Goal: Task Accomplishment & Management: Manage account settings

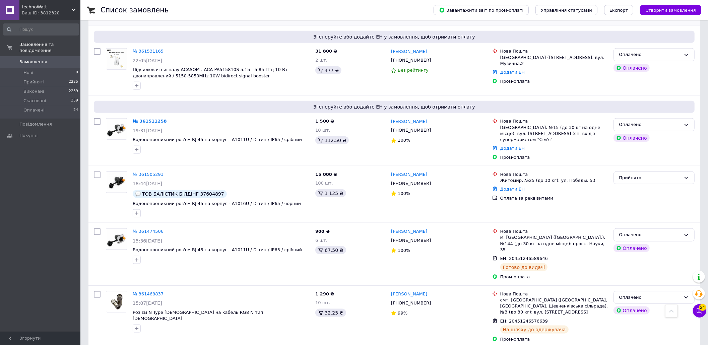
scroll to position [625, 0]
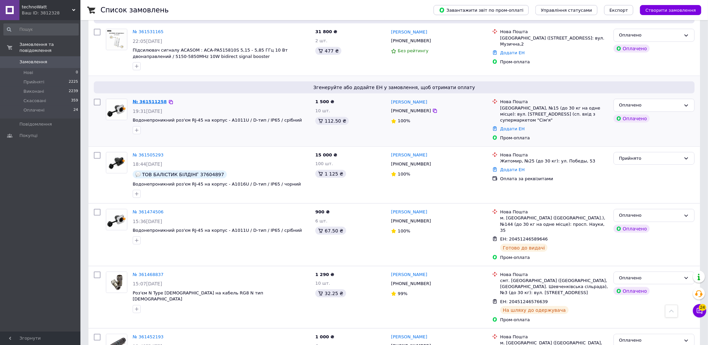
click at [152, 99] on link "№ 361511258" at bounding box center [150, 101] width 34 height 5
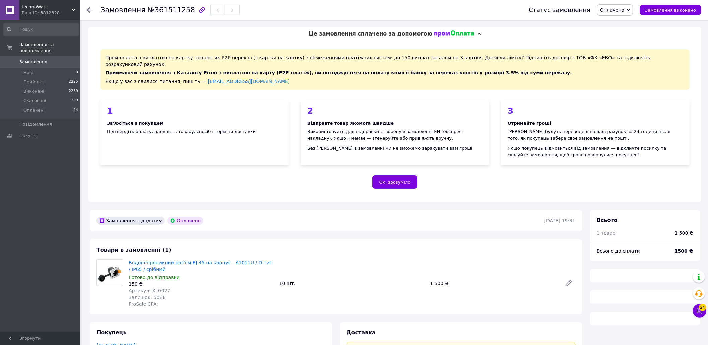
click at [161, 12] on span "№361511258" at bounding box center [171, 10] width 48 height 8
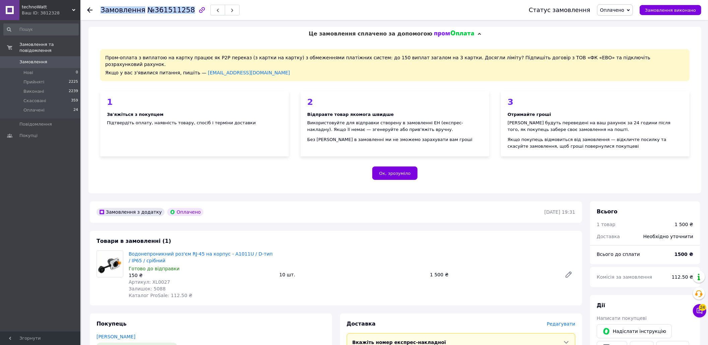
click at [171, 10] on span "№361511258" at bounding box center [171, 10] width 48 height 8
click at [288, 119] on div "1 Зв'яжіться з покупцем Підтвердіть оплату, наявність товару, спосіб і терміни …" at bounding box center [194, 123] width 189 height 65
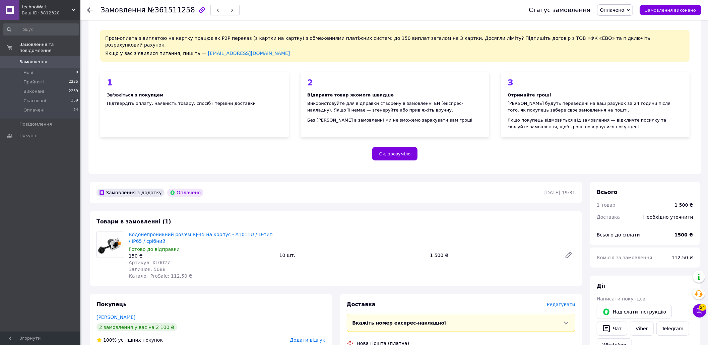
scroll to position [179, 0]
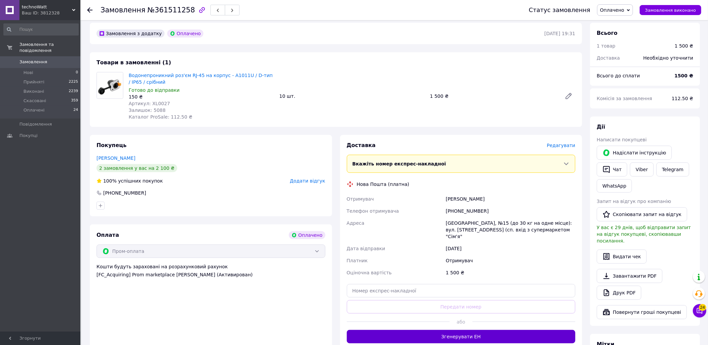
click at [484, 330] on button "Згенерувати ЕН" at bounding box center [461, 336] width 229 height 13
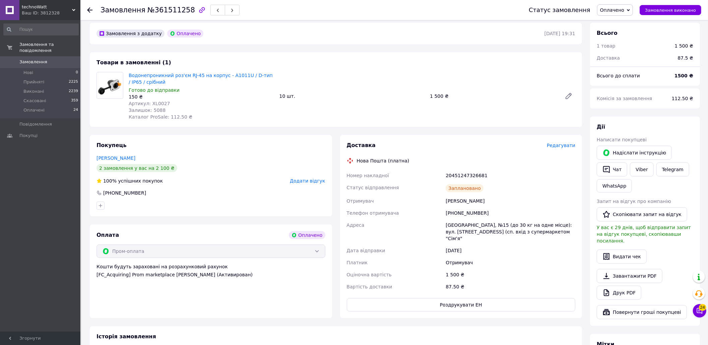
click at [90, 9] on icon at bounding box center [89, 9] width 5 height 5
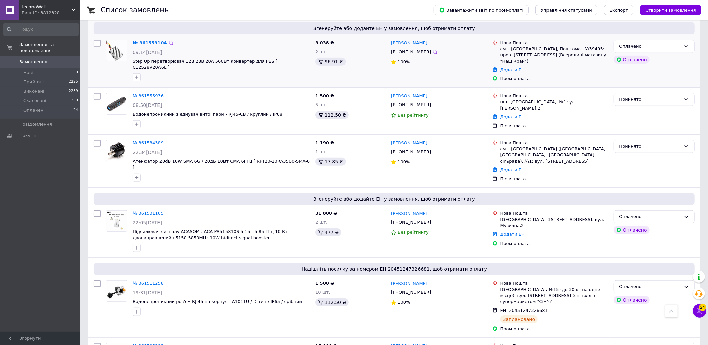
scroll to position [491, 0]
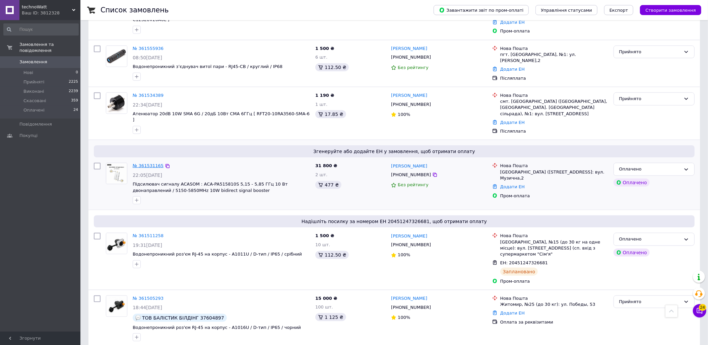
click at [142, 163] on link "№ 361531165" at bounding box center [148, 165] width 31 height 5
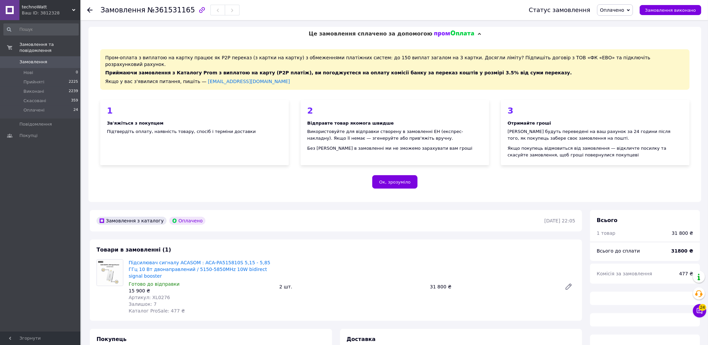
click at [176, 11] on span "№361531165" at bounding box center [171, 10] width 48 height 8
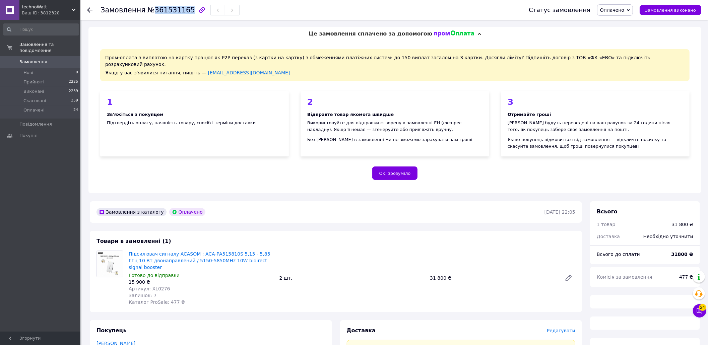
click at [176, 11] on span "№361531165" at bounding box center [171, 10] width 48 height 8
copy span "361531165"
click at [252, 98] on div "1" at bounding box center [194, 102] width 175 height 8
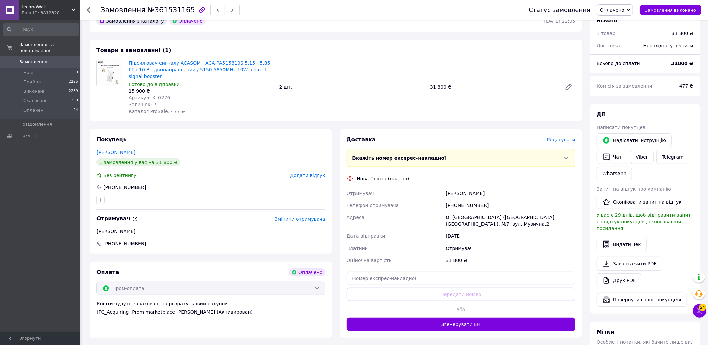
scroll to position [223, 0]
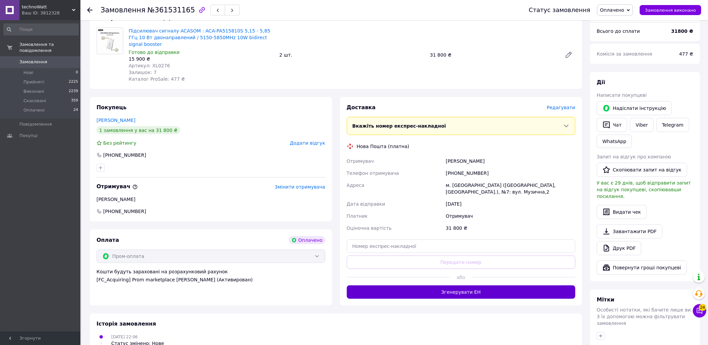
click at [456, 285] on button "Згенерувати ЕН" at bounding box center [461, 291] width 229 height 13
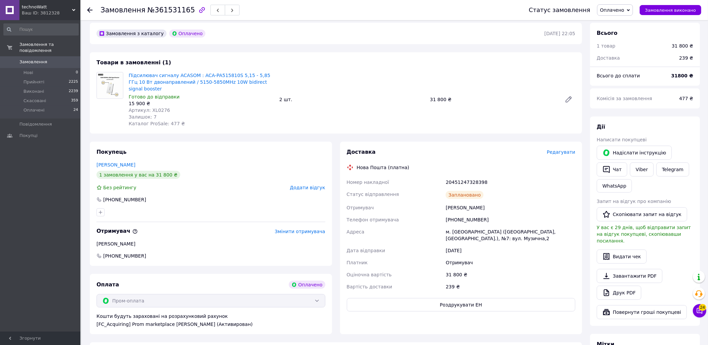
scroll to position [134, 0]
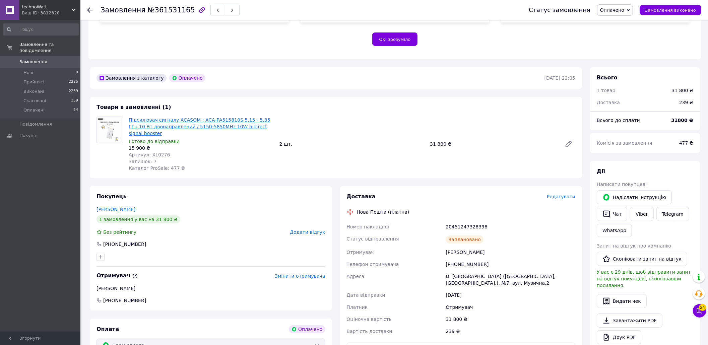
click at [257, 119] on link "Підсилювач сигналу ACASOM : ACA-PA515810S 5,15 - 5,85 ГГц 10 Вт двонаправлений …" at bounding box center [200, 126] width 142 height 19
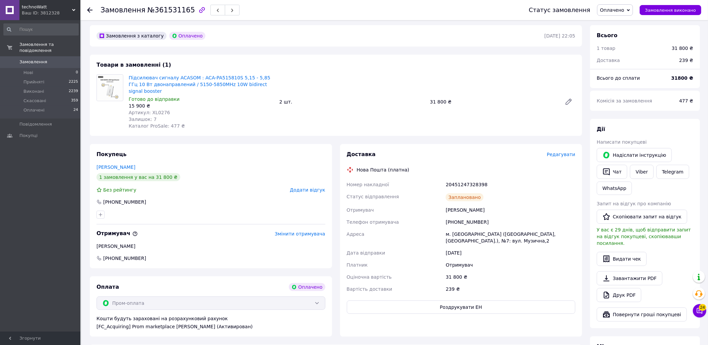
scroll to position [179, 0]
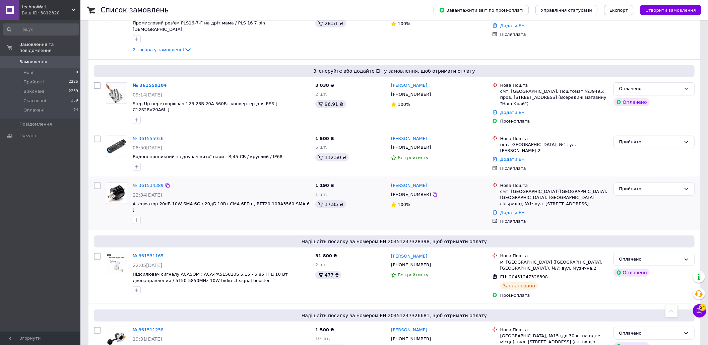
scroll to position [402, 0]
click at [146, 182] on link "№ 361534389" at bounding box center [148, 184] width 31 height 5
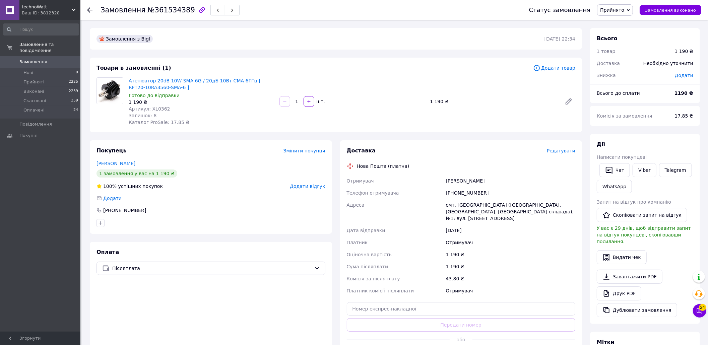
click at [163, 8] on span "№361534389" at bounding box center [171, 10] width 48 height 8
click at [164, 12] on span "№361534389" at bounding box center [171, 10] width 48 height 8
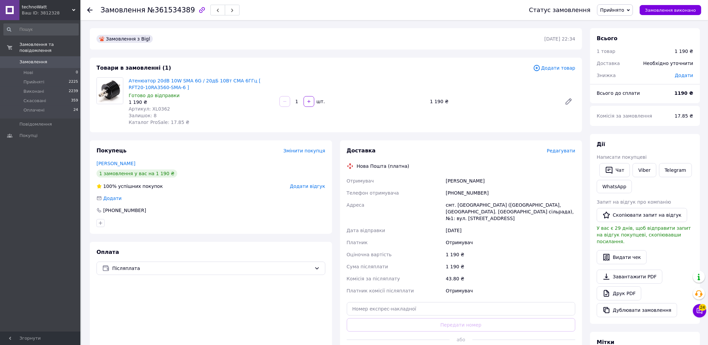
drag, startPoint x: 361, startPoint y: 54, endPoint x: 365, endPoint y: 64, distance: 11.1
click at [361, 54] on div "Замовлення з Bigl [DATE] 22:34 Товари в замовленні (1) Додати товар Атенюатор 2…" at bounding box center [336, 257] width 500 height 458
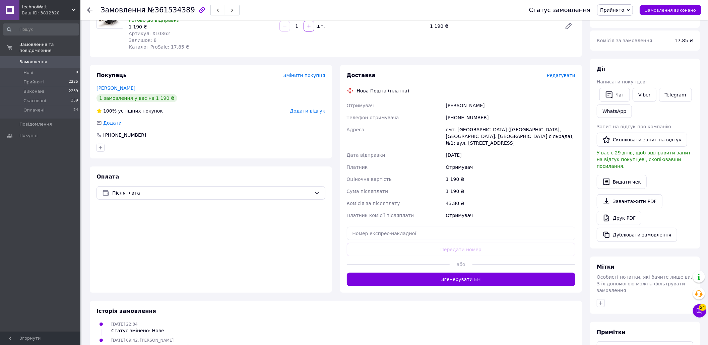
scroll to position [137, 0]
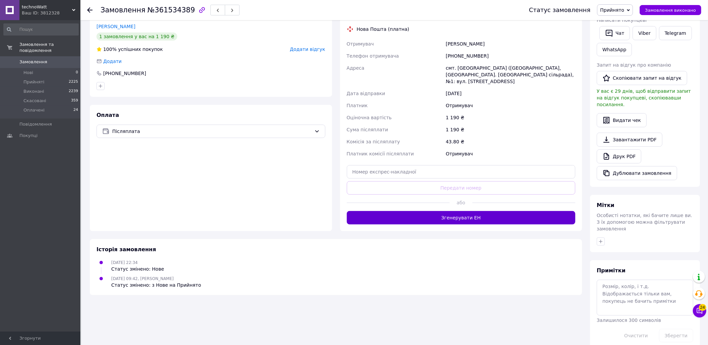
click at [452, 211] on button "Згенерувати ЕН" at bounding box center [461, 217] width 229 height 13
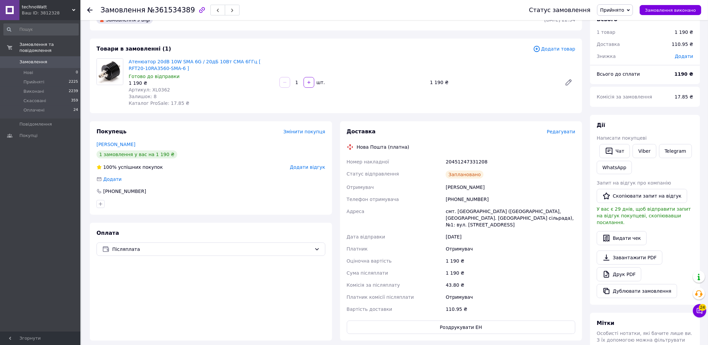
scroll to position [3, 0]
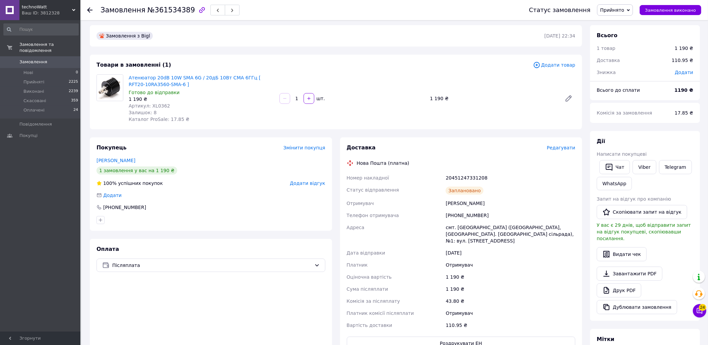
click at [90, 9] on use at bounding box center [89, 9] width 5 height 5
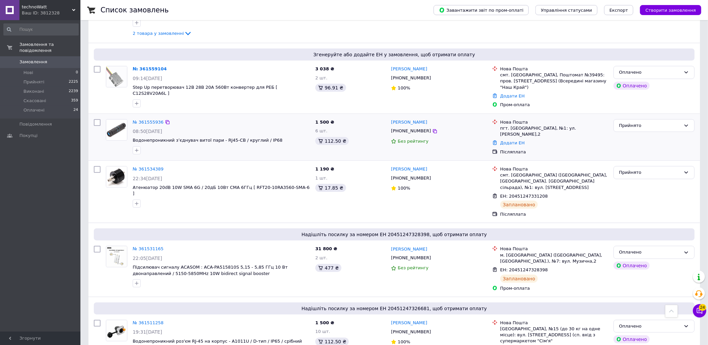
scroll to position [402, 0]
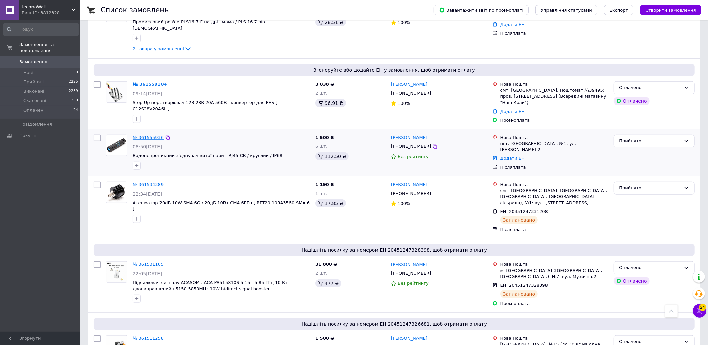
click at [145, 135] on link "№ 361555936" at bounding box center [148, 137] width 31 height 5
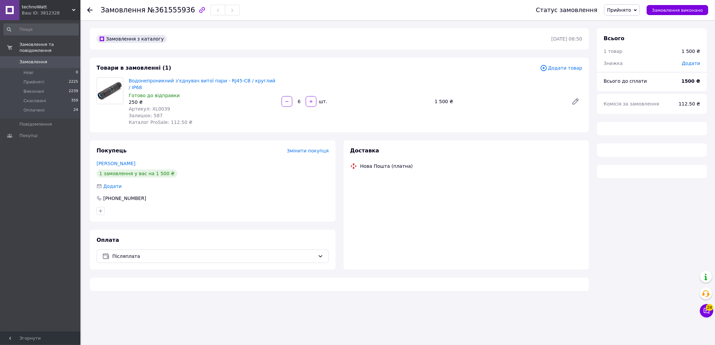
click at [160, 12] on span "№361555936" at bounding box center [171, 10] width 48 height 8
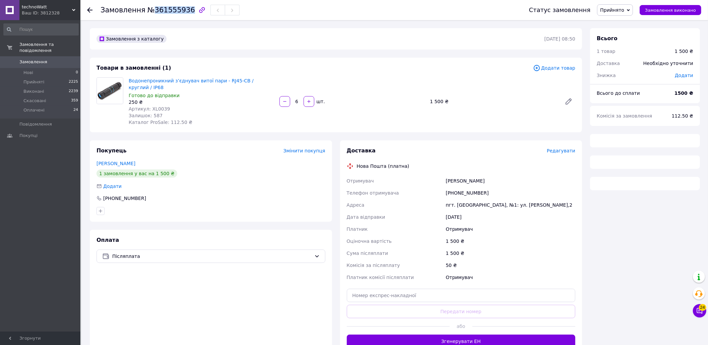
click at [160, 12] on span "№361555936" at bounding box center [171, 10] width 48 height 8
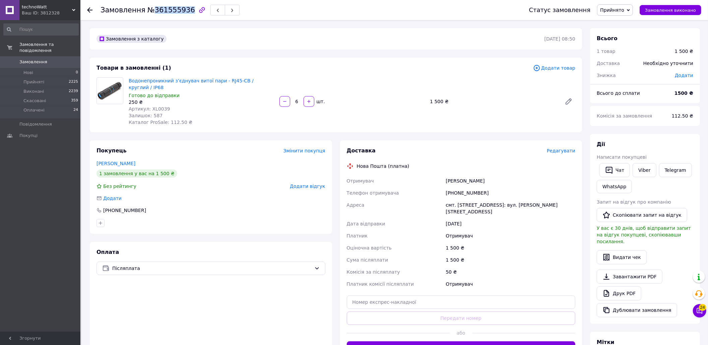
copy span "361555936"
click at [371, 63] on div "Товари в замовленні (1) Додати товар Водонепроникний з’єднувач витої пари - RJ4…" at bounding box center [336, 95] width 492 height 75
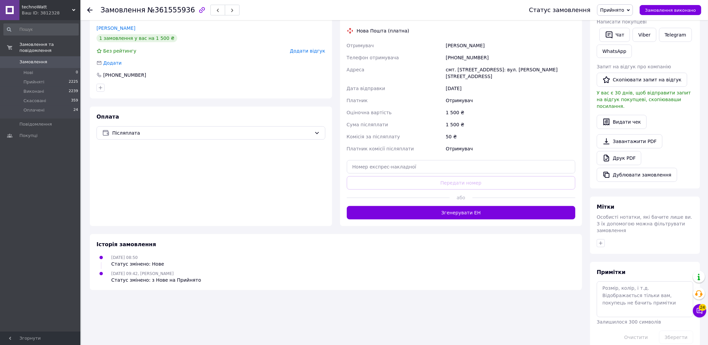
scroll to position [137, 0]
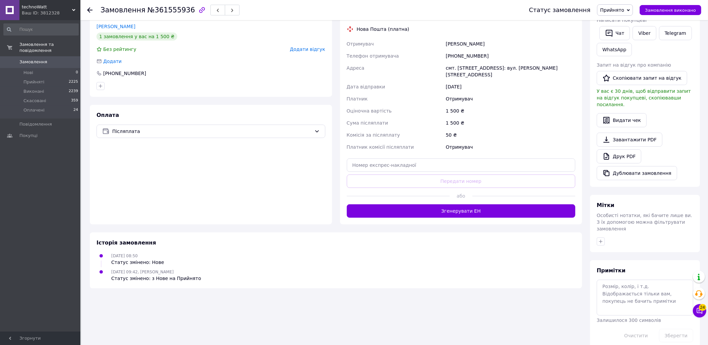
click at [452, 190] on div "або" at bounding box center [461, 196] width 229 height 16
click at [450, 204] on button "Згенерувати ЕН" at bounding box center [461, 210] width 229 height 13
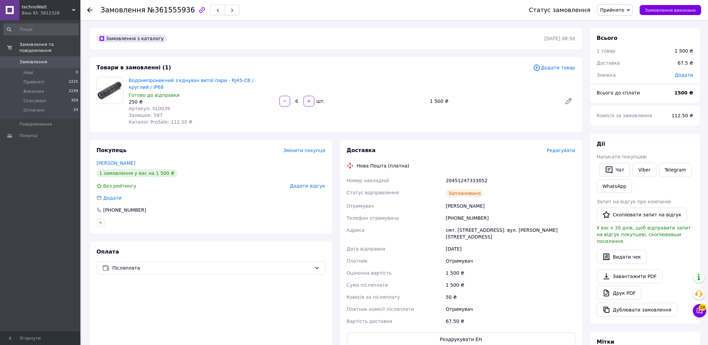
scroll to position [0, 0]
click at [87, 7] on icon at bounding box center [89, 9] width 5 height 5
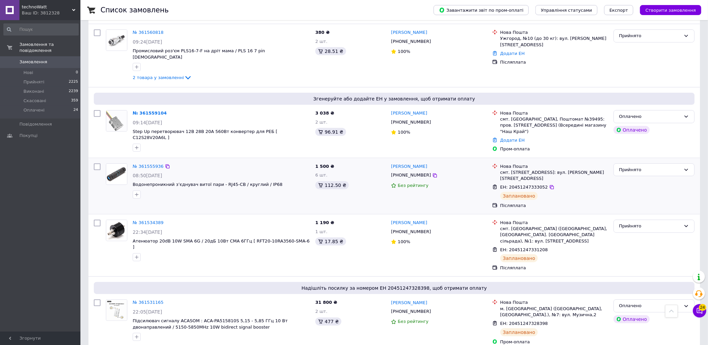
scroll to position [357, 0]
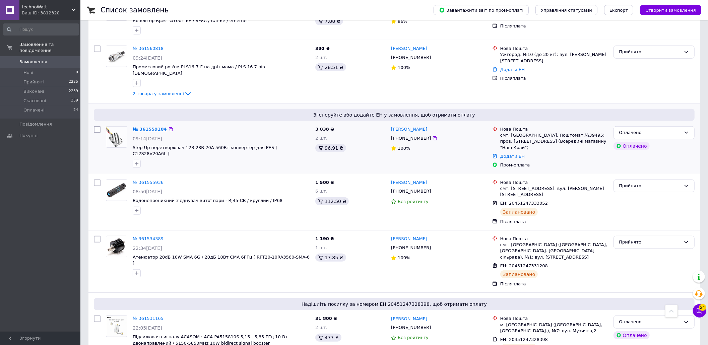
click at [146, 127] on link "№ 361559104" at bounding box center [150, 129] width 34 height 5
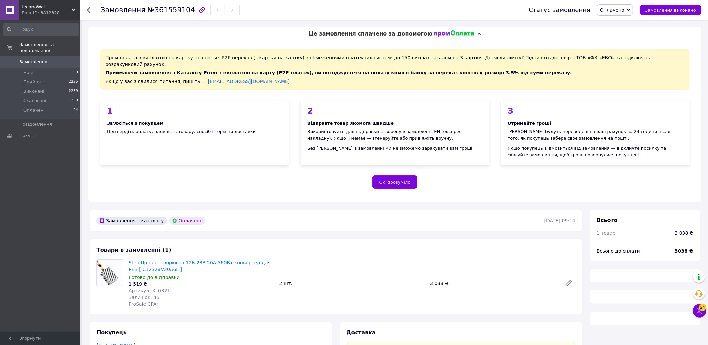
click at [163, 11] on span "№361559104" at bounding box center [171, 10] width 48 height 8
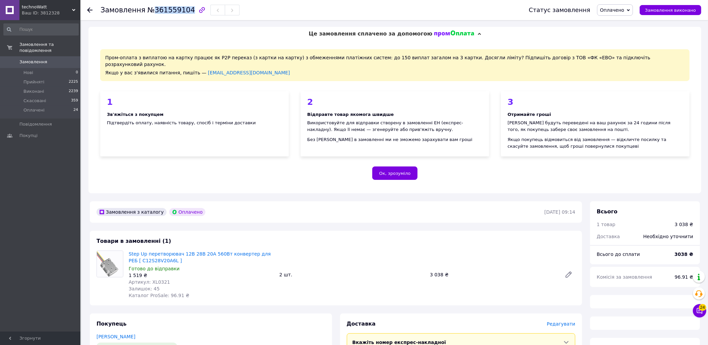
click at [163, 11] on span "№361559104" at bounding box center [171, 10] width 48 height 8
copy span "361559104"
click at [251, 91] on div "1 Зв'яжіться з покупцем Підтвердіть оплату, наявність товару, спосіб і терміни …" at bounding box center [194, 123] width 189 height 65
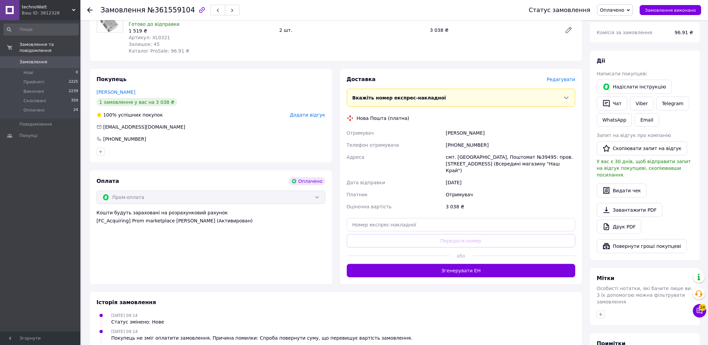
scroll to position [311, 0]
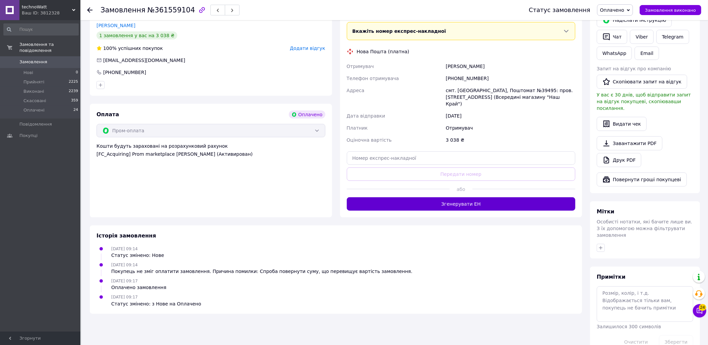
click at [391, 197] on button "Згенерувати ЕН" at bounding box center [461, 203] width 229 height 13
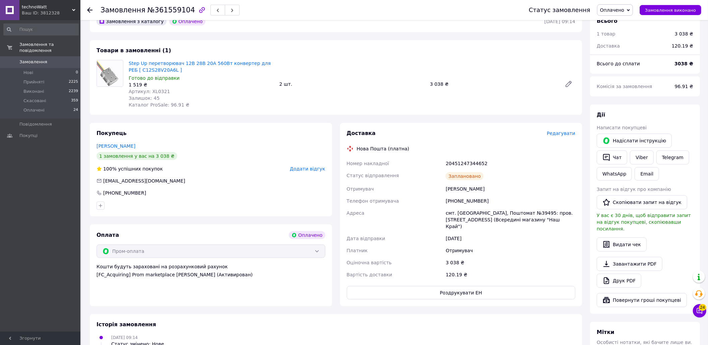
scroll to position [177, 0]
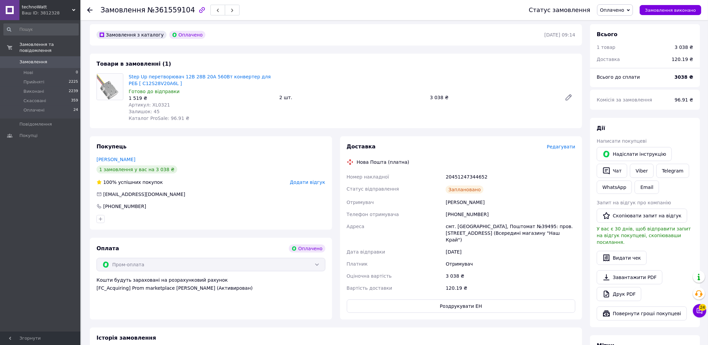
click at [89, 11] on use at bounding box center [89, 9] width 5 height 5
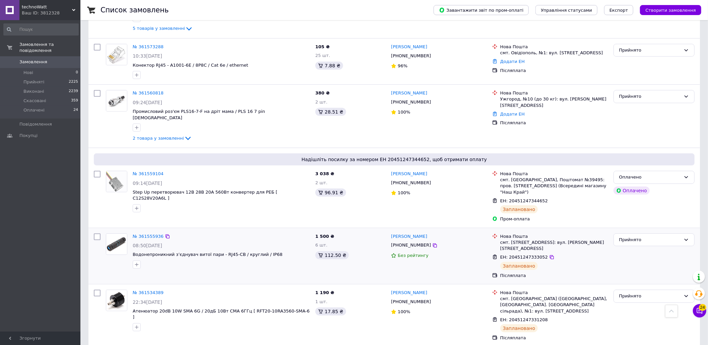
scroll to position [268, 0]
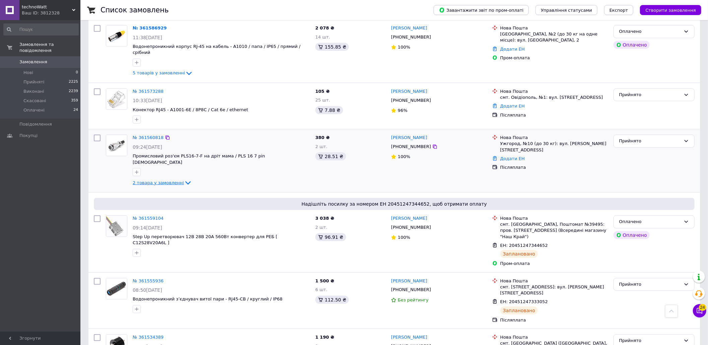
click at [169, 180] on span "2 товара у замовленні" at bounding box center [158, 182] width 51 height 5
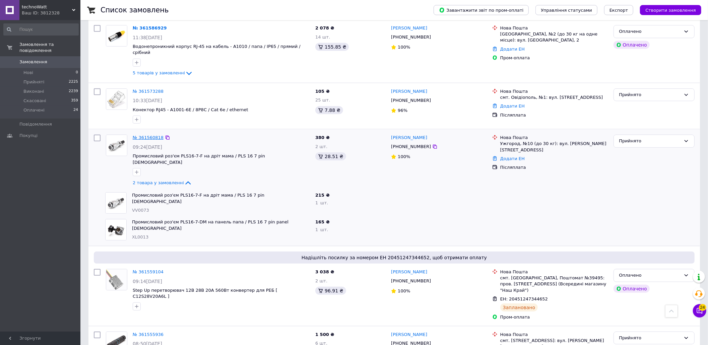
click at [153, 135] on link "№ 361560818" at bounding box center [148, 137] width 31 height 5
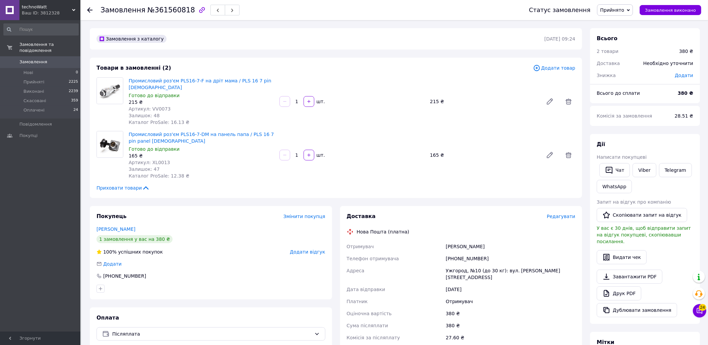
click at [176, 8] on span "№361560818" at bounding box center [171, 10] width 48 height 8
copy span "361560818"
click at [362, 60] on div "Товари в замовленні (2) Додати товар Промисловий роз'єм PLS16-7-F на дріт мама …" at bounding box center [336, 128] width 492 height 140
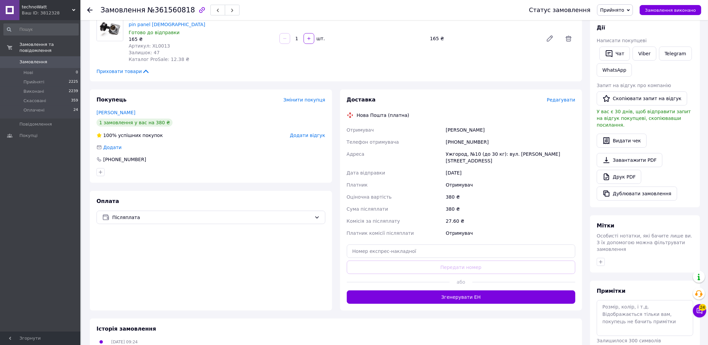
scroll to position [141, 0]
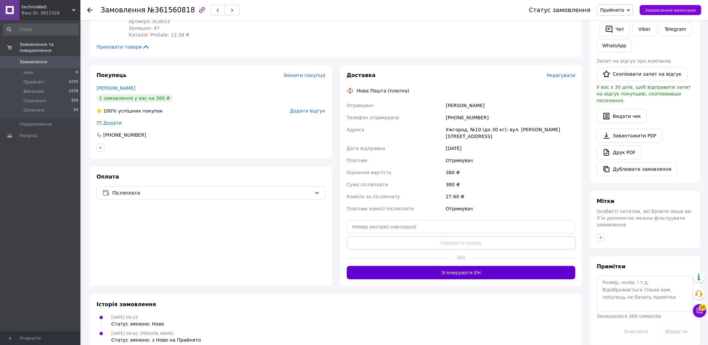
click at [477, 266] on button "Згенерувати ЕН" at bounding box center [461, 272] width 229 height 13
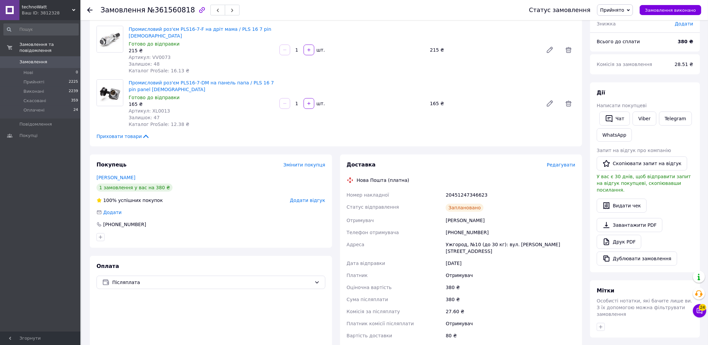
scroll to position [7, 0]
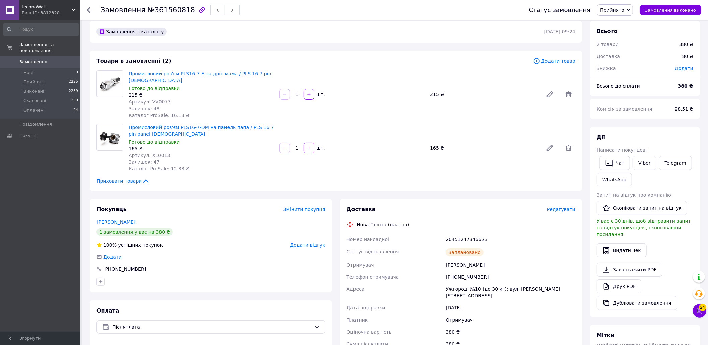
click at [89, 7] on icon at bounding box center [89, 9] width 5 height 5
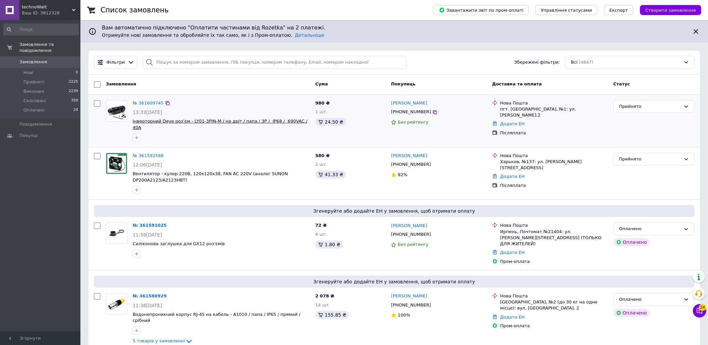
scroll to position [223, 0]
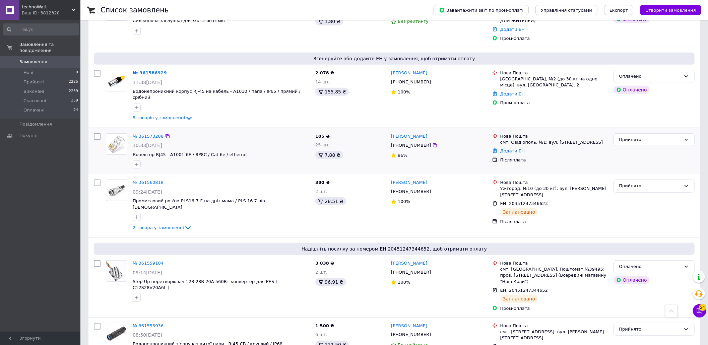
click at [153, 134] on link "№ 361573288" at bounding box center [148, 136] width 31 height 5
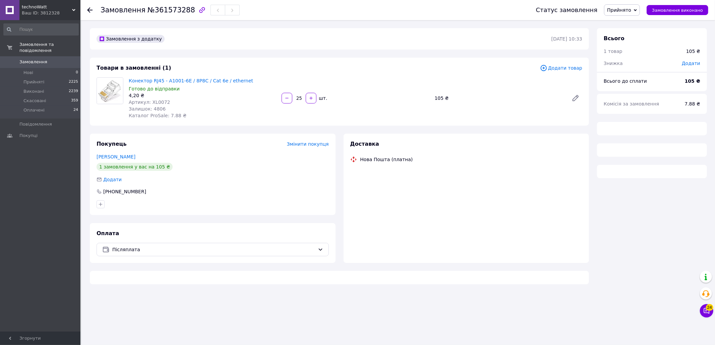
click at [166, 12] on span "№361573288" at bounding box center [171, 10] width 48 height 8
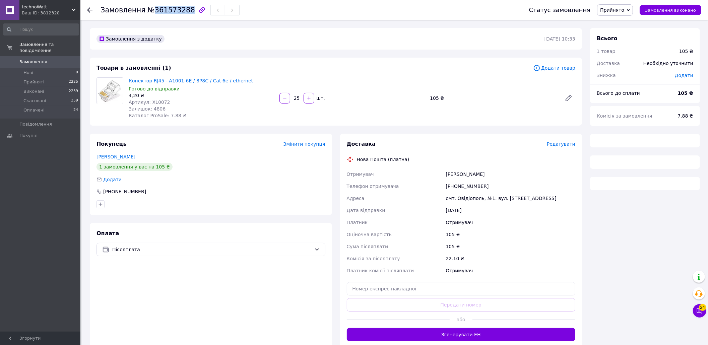
click at [166, 12] on span "№361573288" at bounding box center [171, 10] width 48 height 8
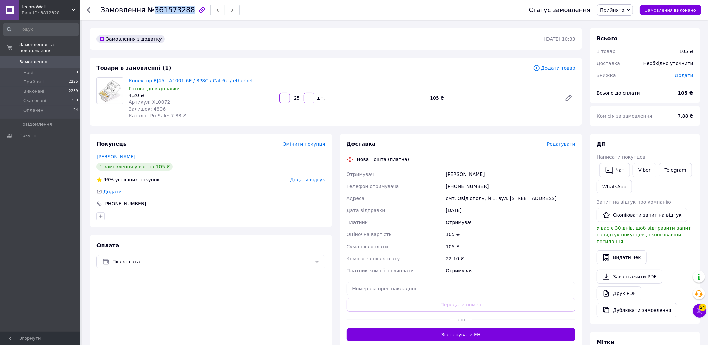
copy span "361573288"
click at [382, 60] on div "Товари в замовленні (1) Додати товар Конектор RJ45 - A1001-6E / 8P8C / Cat 6e /…" at bounding box center [336, 92] width 492 height 68
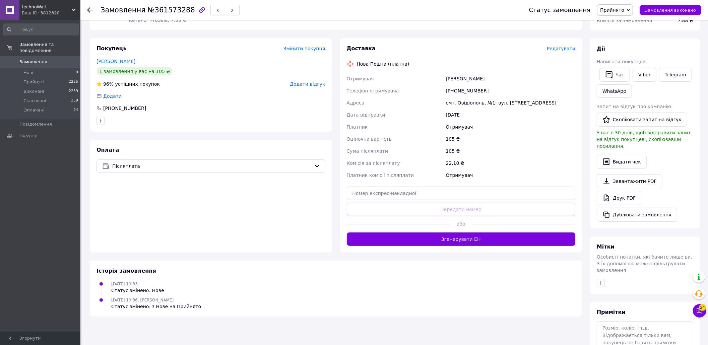
scroll to position [134, 0]
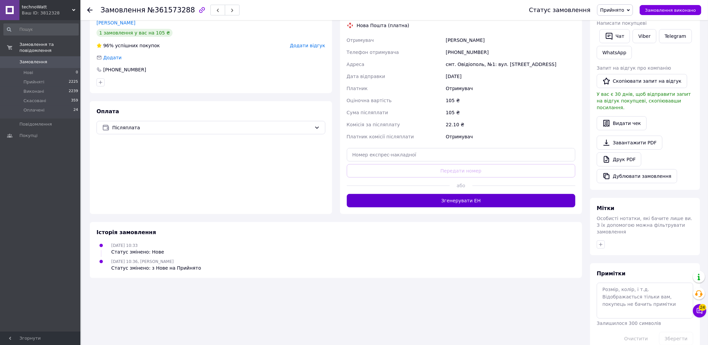
click at [464, 204] on button "Згенерувати ЕН" at bounding box center [461, 200] width 229 height 13
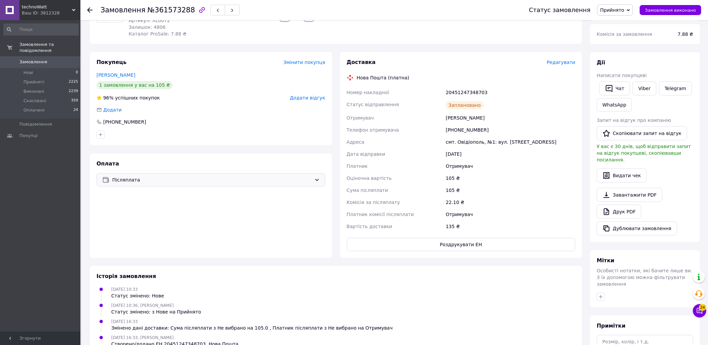
scroll to position [0, 0]
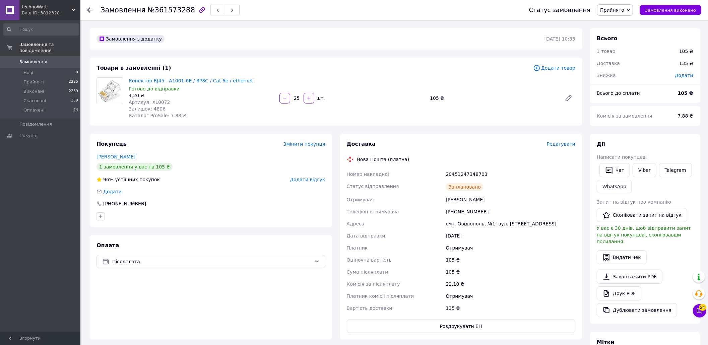
click at [87, 8] on icon at bounding box center [89, 9] width 5 height 5
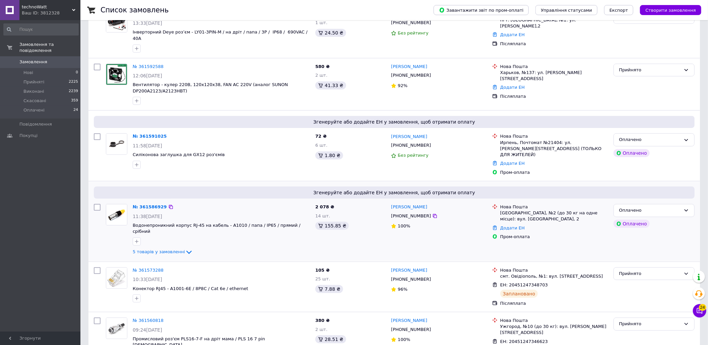
scroll to position [179, 0]
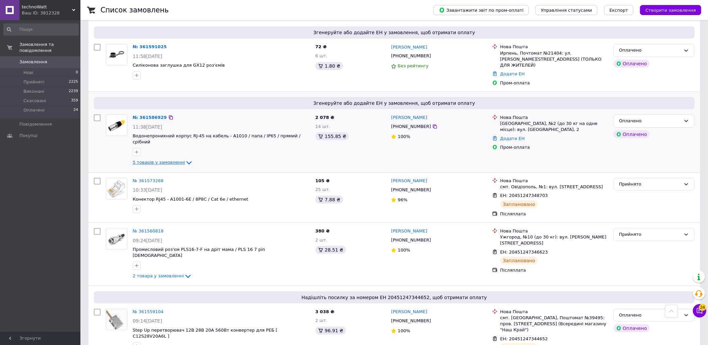
click at [156, 160] on span "5 товарів у замовленні" at bounding box center [159, 162] width 52 height 5
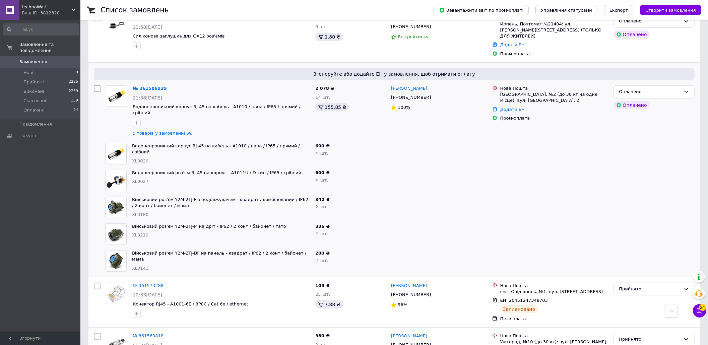
scroll to position [223, 0]
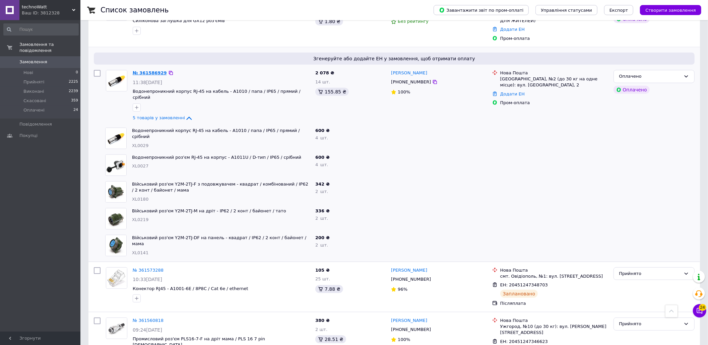
click at [148, 70] on link "№ 361586929" at bounding box center [150, 72] width 34 height 5
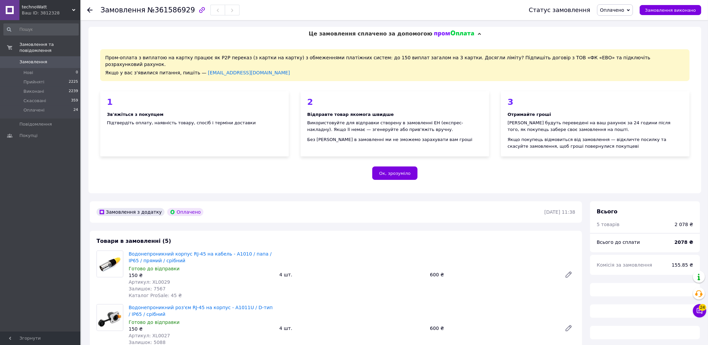
click at [164, 12] on span "№361586929" at bounding box center [171, 10] width 48 height 8
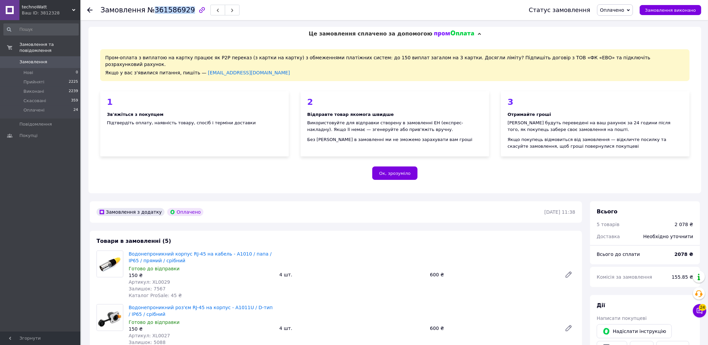
click at [164, 12] on span "№361586929" at bounding box center [171, 10] width 48 height 8
copy span "361586929"
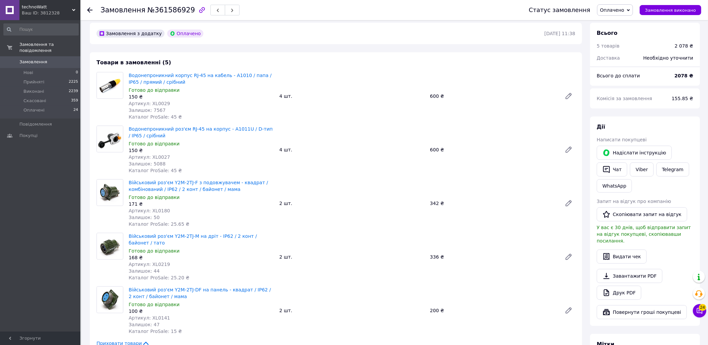
scroll to position [134, 0]
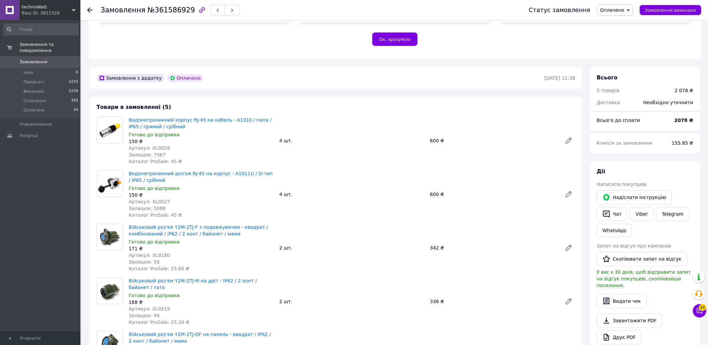
click at [167, 12] on span "№361586929" at bounding box center [171, 10] width 48 height 8
copy span "361586929"
click at [377, 169] on div "Водонепроникний роз'єм RJ-45 на корпус - A1011U / D-тип / IP65 / срібний Готово…" at bounding box center [352, 194] width 452 height 51
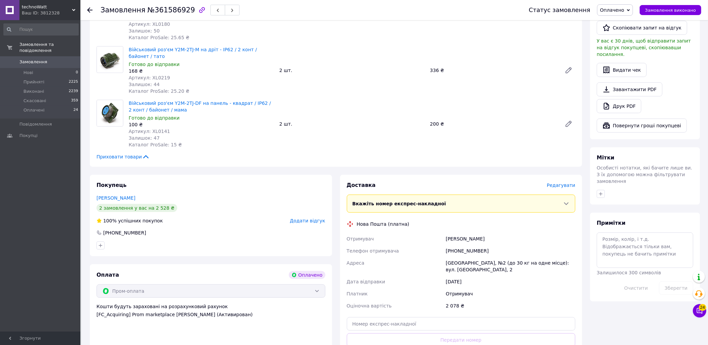
scroll to position [491, 0]
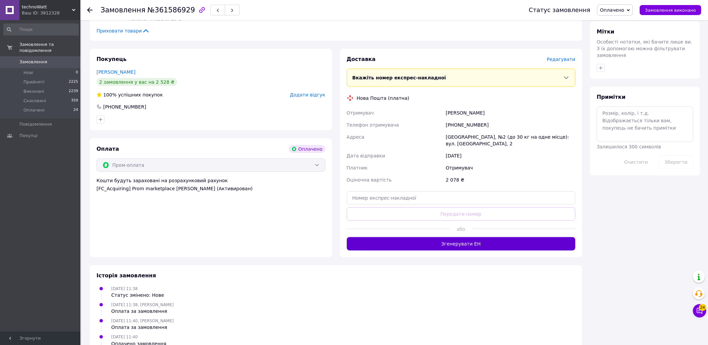
click at [465, 237] on button "Згенерувати ЕН" at bounding box center [461, 243] width 229 height 13
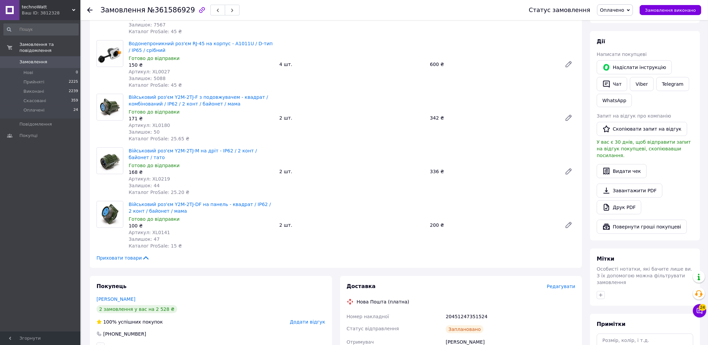
scroll to position [268, 0]
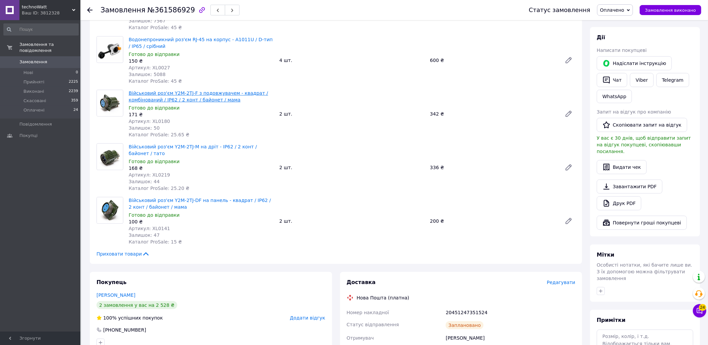
click at [182, 90] on link "Військовий роз'єм Y2M-2TJ-F з подовжувачем - квадрат / комбінований / IP62 / 2 …" at bounding box center [198, 96] width 139 height 12
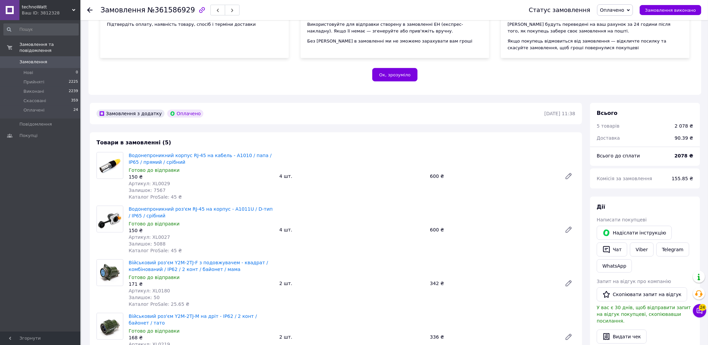
scroll to position [89, 0]
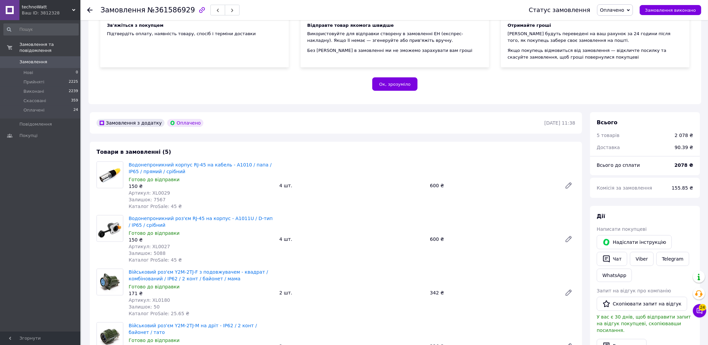
click at [89, 10] on icon at bounding box center [89, 9] width 5 height 5
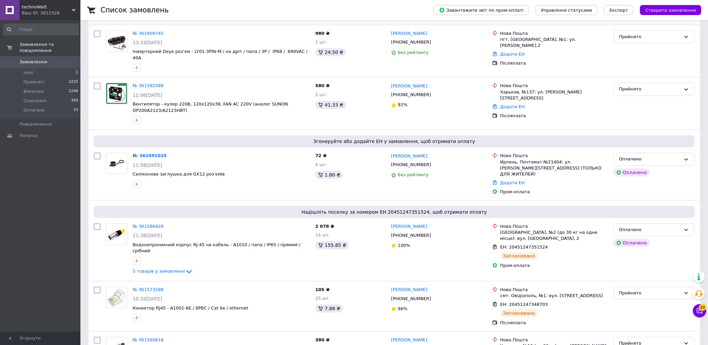
scroll to position [134, 0]
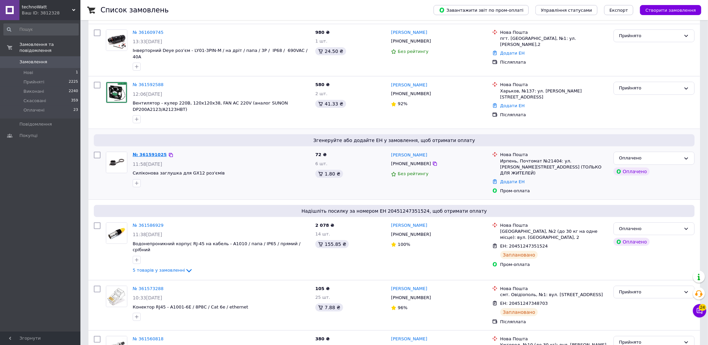
click at [150, 152] on link "№ 361591025" at bounding box center [150, 154] width 34 height 5
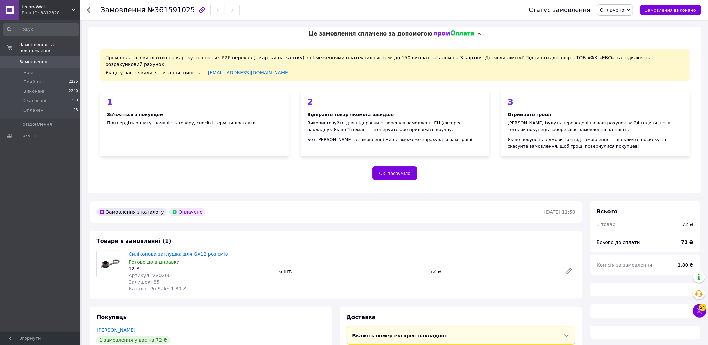
click at [172, 11] on span "№361591025" at bounding box center [171, 10] width 48 height 8
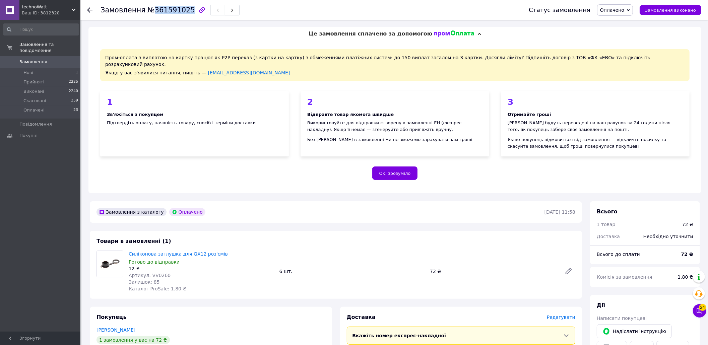
click at [172, 11] on span "№361591025" at bounding box center [171, 10] width 48 height 8
copy span "361591025"
click at [279, 158] on div "Пром-оплата з виплатою на картку працює як P2P переказ (з картки на картку) з о…" at bounding box center [394, 117] width 613 height 152
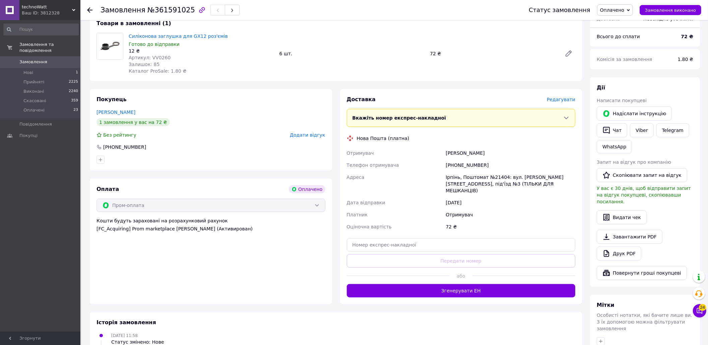
scroll to position [268, 0]
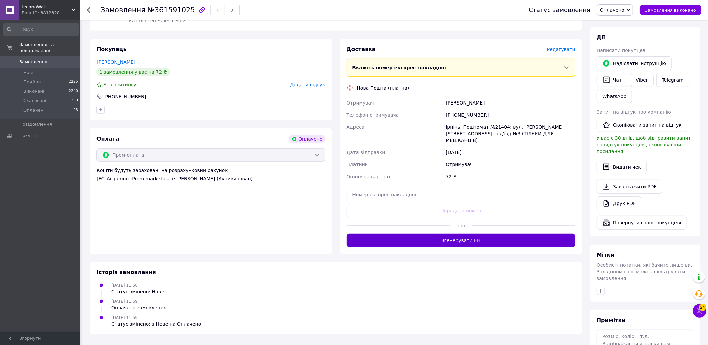
click at [446, 234] on button "Згенерувати ЕН" at bounding box center [461, 240] width 229 height 13
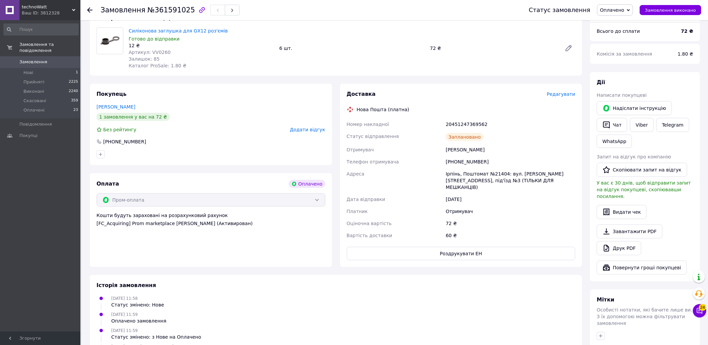
scroll to position [179, 0]
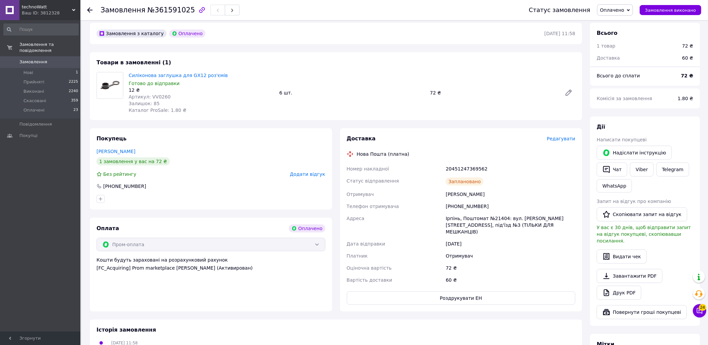
click at [90, 10] on use at bounding box center [89, 9] width 5 height 5
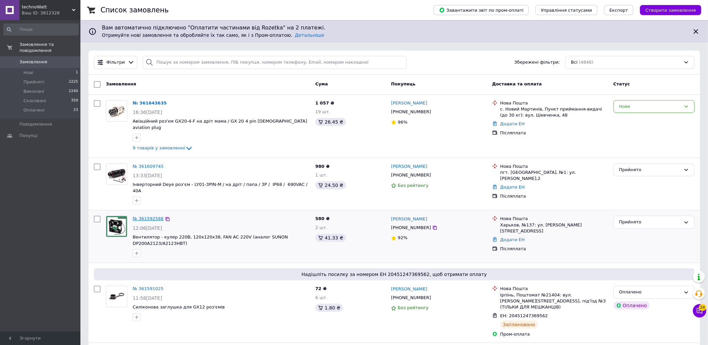
click at [151, 216] on link "№ 361592588" at bounding box center [148, 218] width 31 height 5
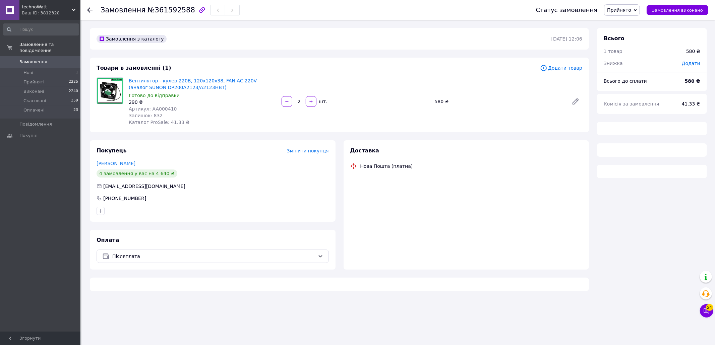
click at [161, 7] on span "№361592588" at bounding box center [171, 10] width 48 height 8
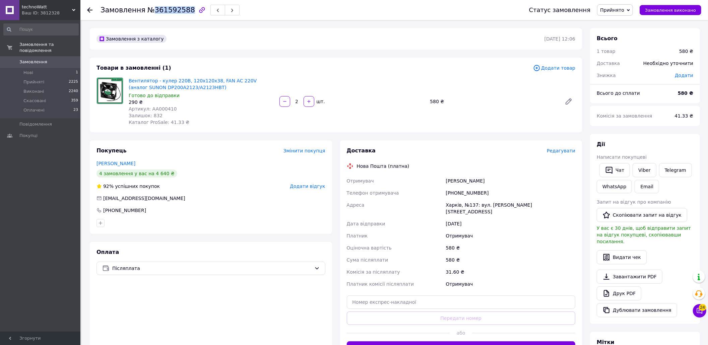
copy span "361592588"
click at [245, 35] on div "Замовлення з каталогу" at bounding box center [319, 39] width 449 height 11
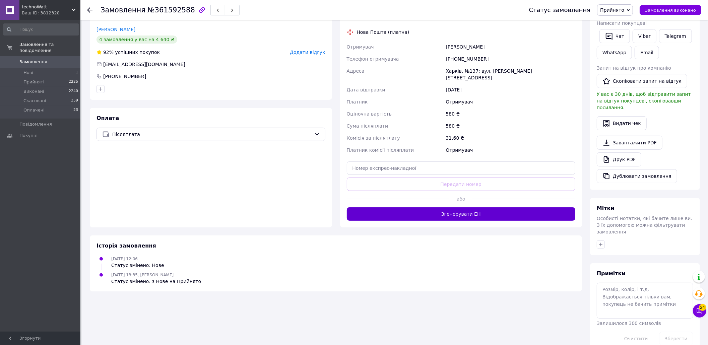
click at [428, 207] on button "Згенерувати ЕН" at bounding box center [461, 213] width 229 height 13
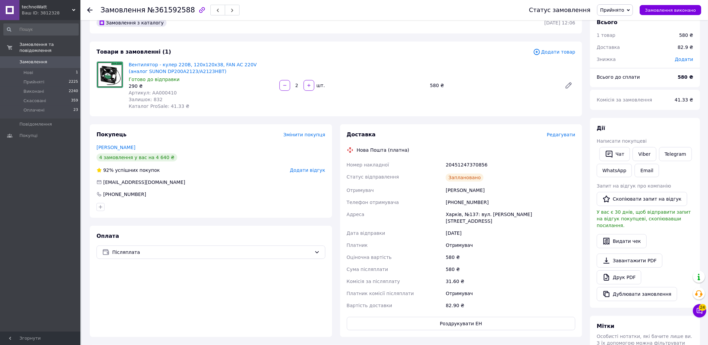
scroll to position [0, 0]
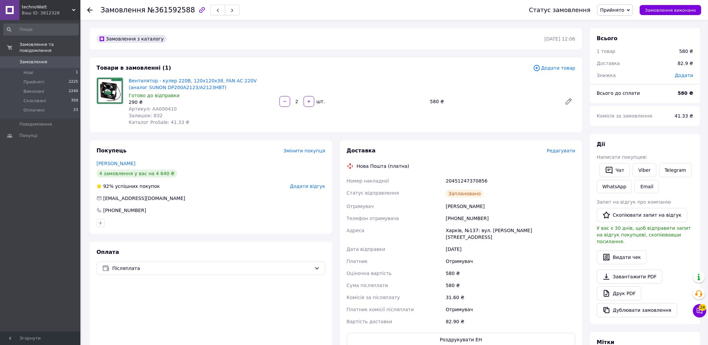
drag, startPoint x: 90, startPoint y: 12, endPoint x: 90, endPoint y: 1, distance: 10.7
click at [90, 11] on use at bounding box center [89, 9] width 5 height 5
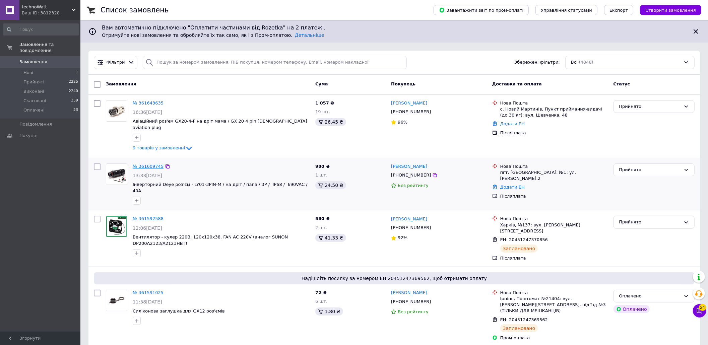
click at [143, 164] on link "№ 361609745" at bounding box center [148, 166] width 31 height 5
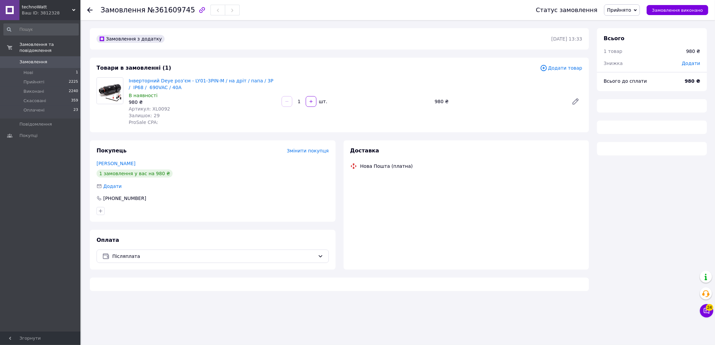
click at [153, 9] on span "№361609745" at bounding box center [171, 10] width 48 height 8
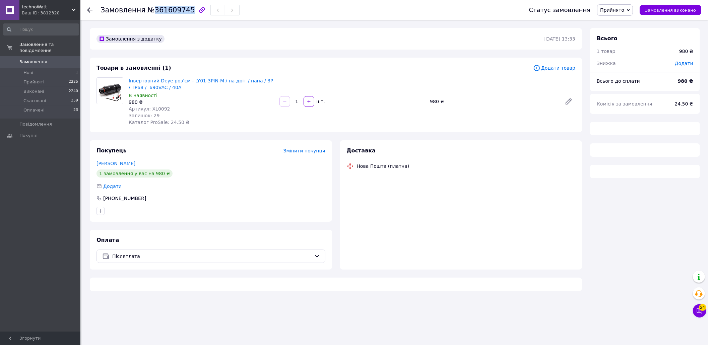
click at [153, 9] on span "№361609745" at bounding box center [171, 10] width 48 height 8
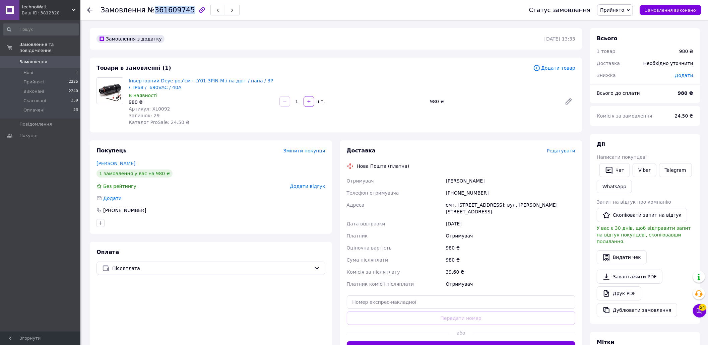
copy span "361609745"
click at [281, 47] on div "Замовлення з додатку [DATE] 13:33" at bounding box center [336, 38] width 492 height 21
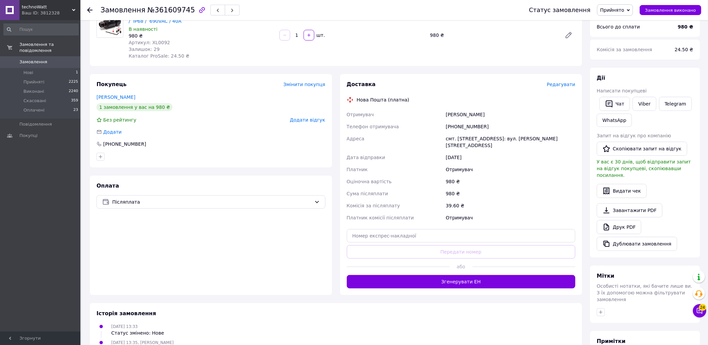
scroll to position [134, 0]
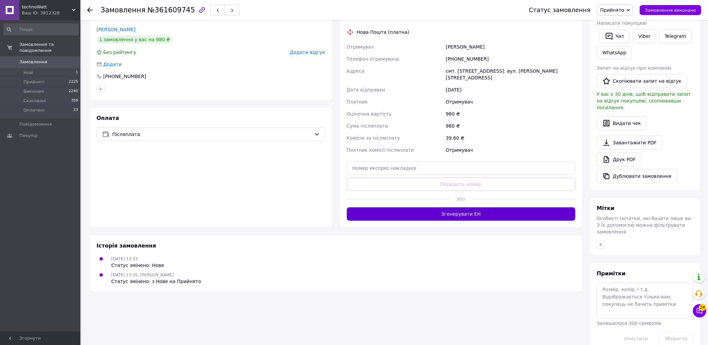
click at [422, 210] on button "Згенерувати ЕН" at bounding box center [461, 213] width 229 height 13
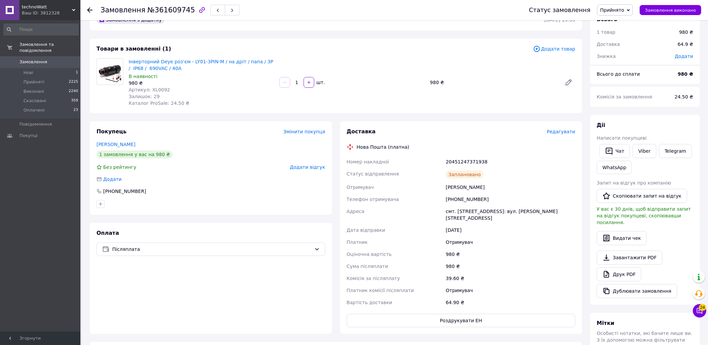
scroll to position [0, 0]
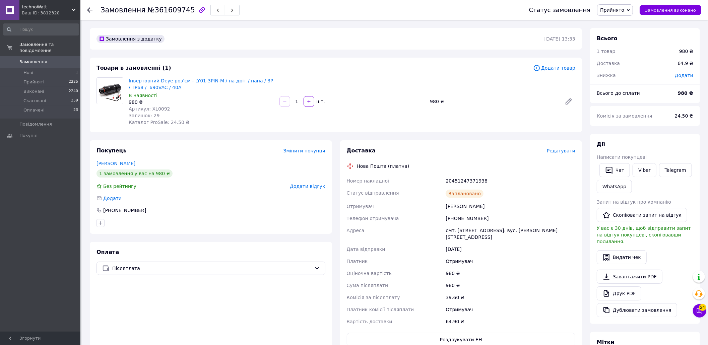
click at [192, 77] on div "Інверторний Deye роз’єм - LY01-3PIN-M / на дріт / папа / 3P / IP68 / 690VAC / 4…" at bounding box center [201, 101] width 151 height 51
click at [192, 80] on link "Інверторний Deye роз’єм - LY01-3PIN-M / на дріт / папа / 3P / IP68 / 690VAC / 4…" at bounding box center [201, 84] width 145 height 12
click at [91, 8] on icon at bounding box center [89, 9] width 5 height 5
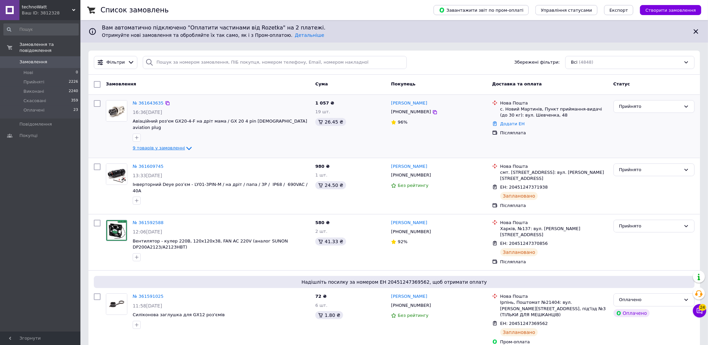
click at [165, 145] on span "9 товарів у замовленні" at bounding box center [159, 147] width 52 height 5
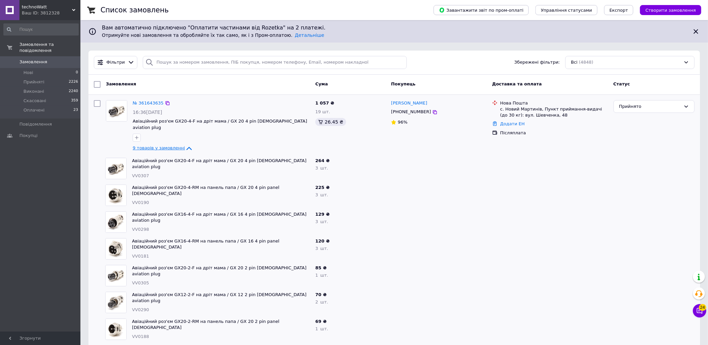
click at [166, 145] on span "9 товарів у замовленні" at bounding box center [159, 147] width 52 height 5
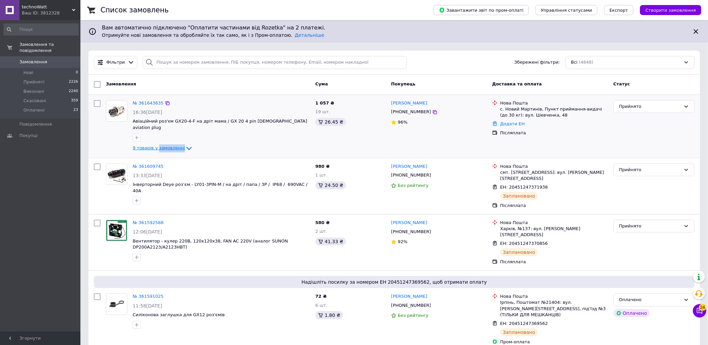
click at [166, 145] on span "9 товарів у замовленні" at bounding box center [159, 147] width 52 height 5
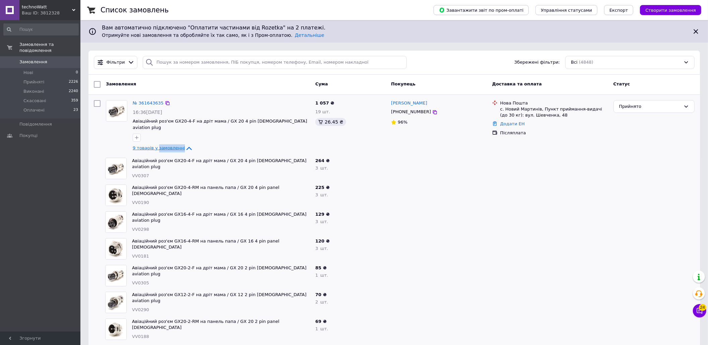
click at [166, 145] on span "9 товарів у замовленні" at bounding box center [159, 147] width 52 height 5
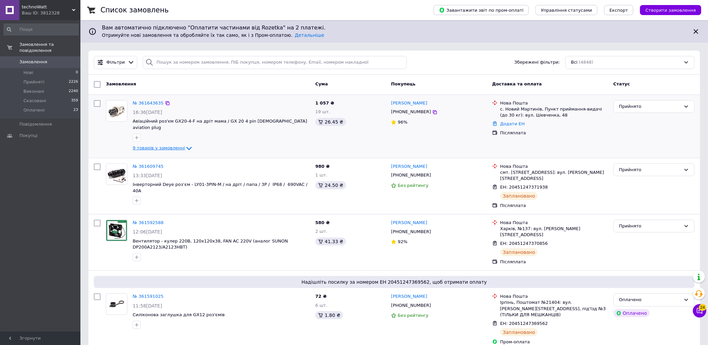
click at [160, 145] on span "9 товарів у замовленні" at bounding box center [159, 147] width 52 height 5
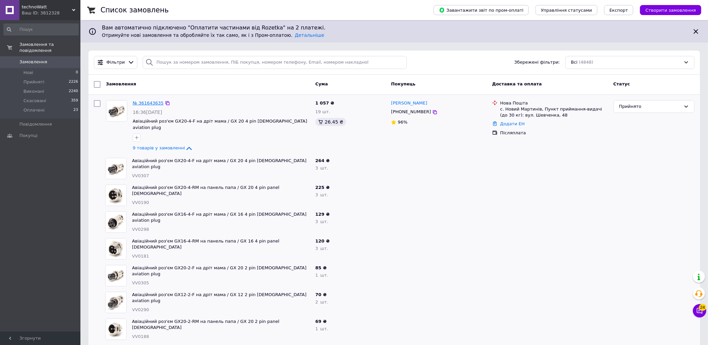
click at [139, 105] on link "№ 361643635" at bounding box center [148, 103] width 31 height 5
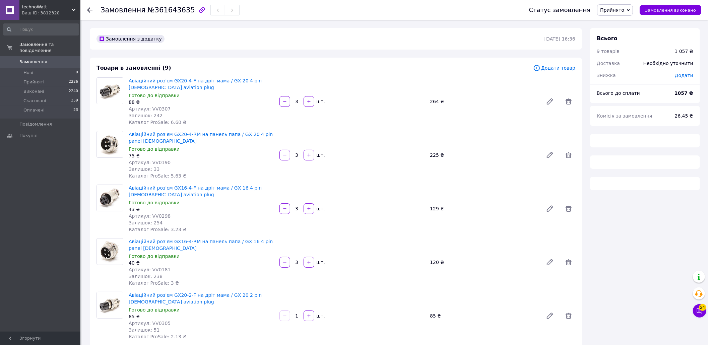
click at [153, 11] on span "№361643635" at bounding box center [171, 10] width 48 height 8
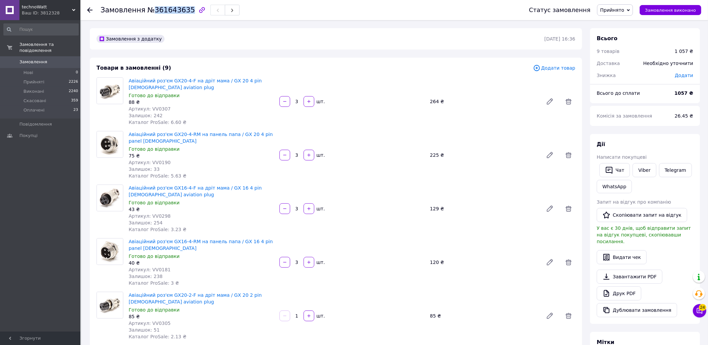
copy span "361643635"
click at [380, 70] on div "Товари в замовленні (9)" at bounding box center [314, 68] width 437 height 8
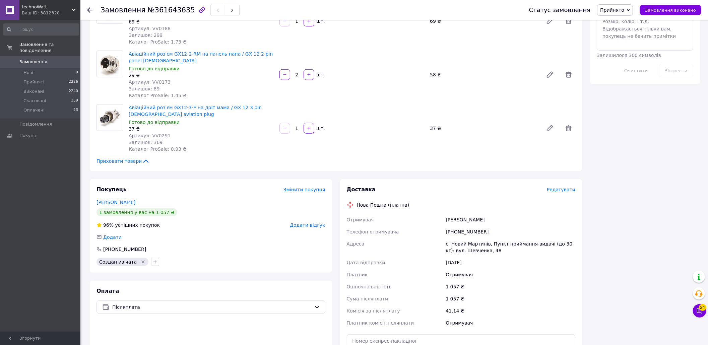
scroll to position [491, 0]
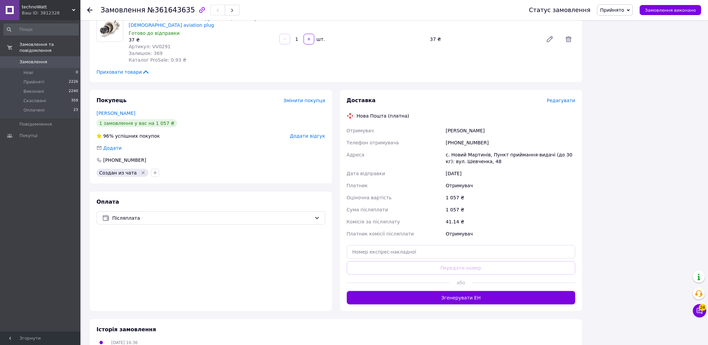
click at [176, 9] on span "№361643635" at bounding box center [171, 10] width 48 height 8
copy span "361643635"
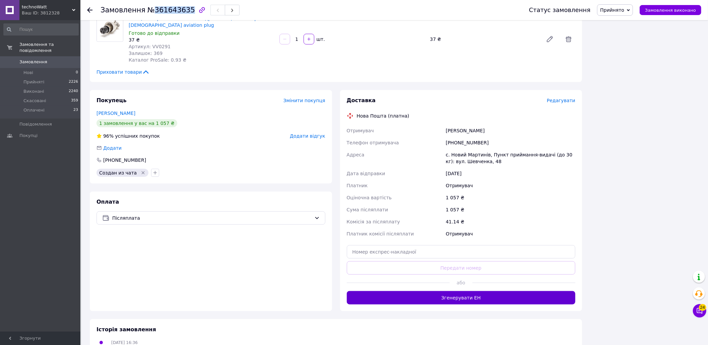
click at [445, 292] on button "Згенерувати ЕН" at bounding box center [461, 297] width 229 height 13
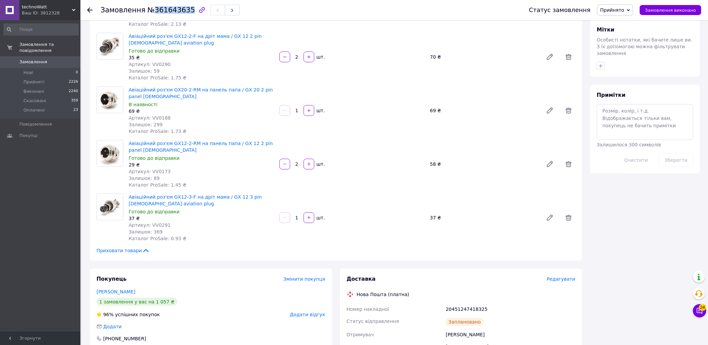
scroll to position [268, 0]
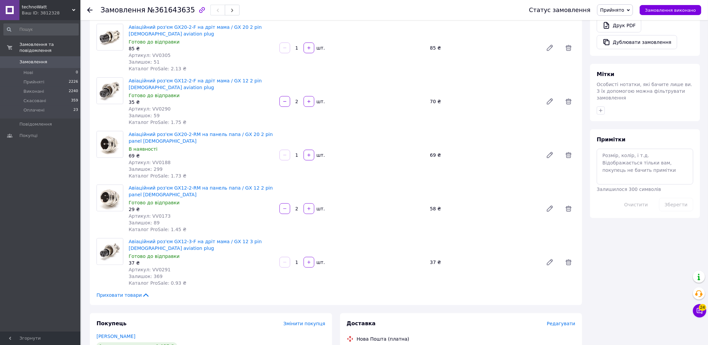
click at [88, 7] on icon at bounding box center [89, 9] width 5 height 5
